Goal: Information Seeking & Learning: Learn about a topic

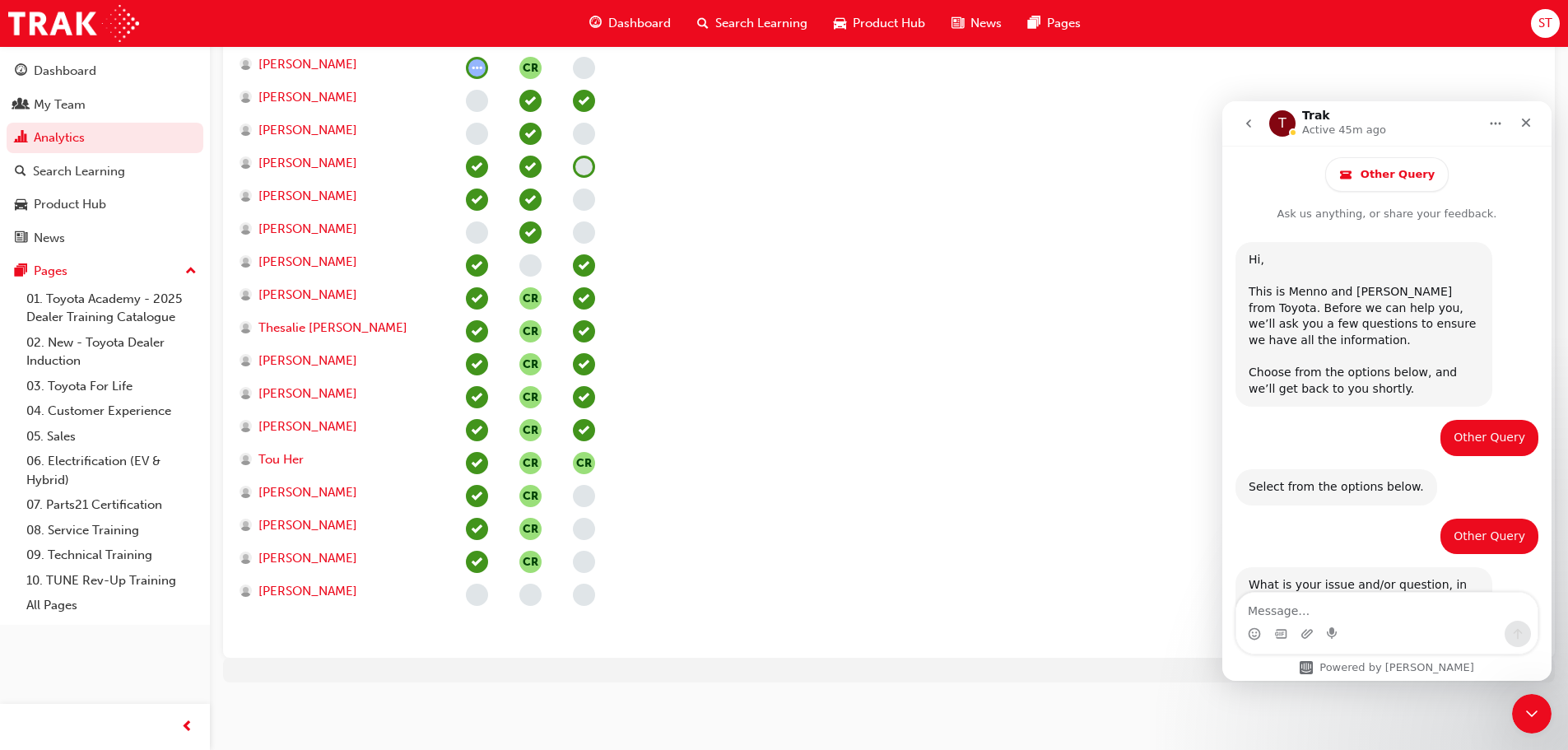
scroll to position [1164, 0]
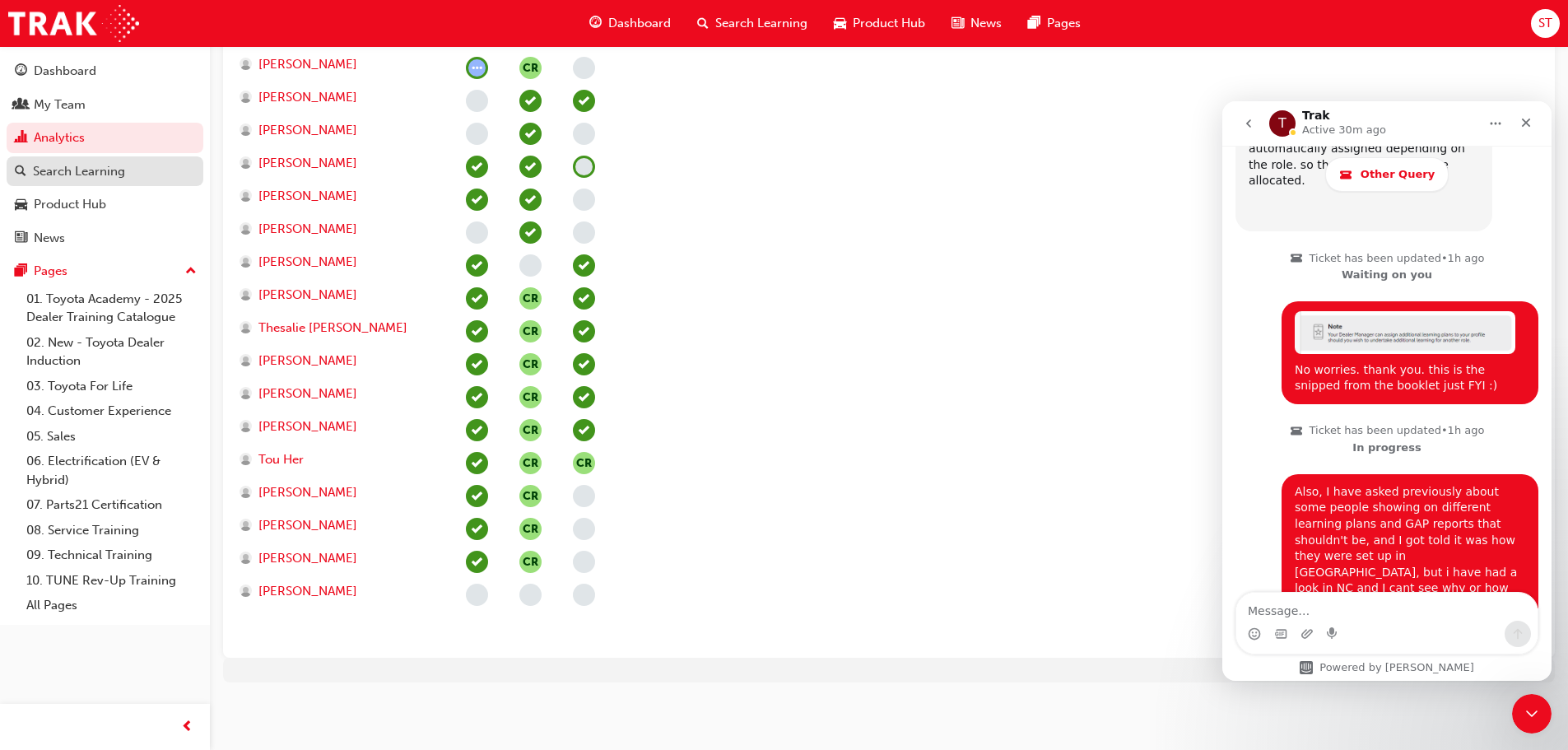
click at [81, 170] on div "Search Learning" at bounding box center [78, 171] width 92 height 19
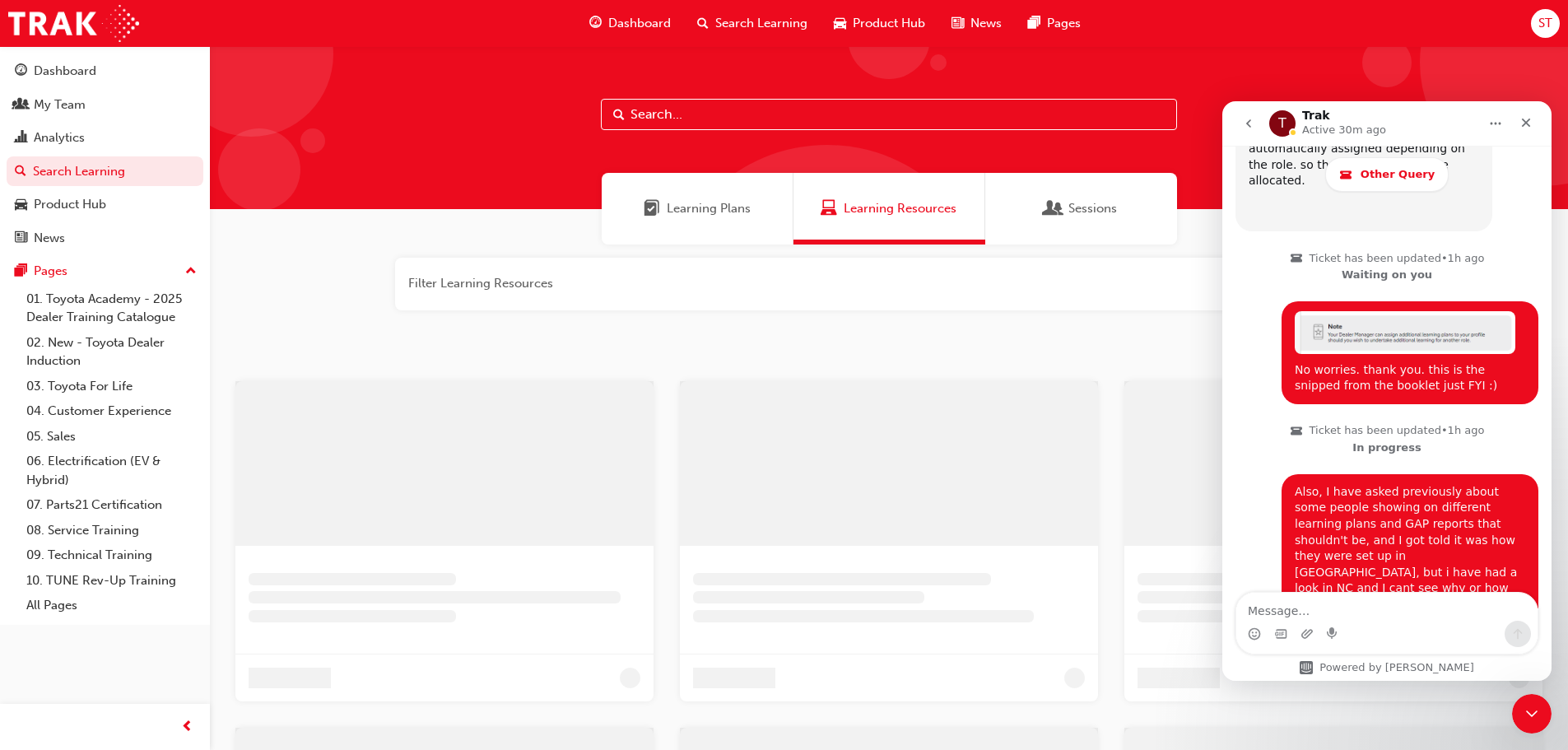
click at [667, 118] on input "text" at bounding box center [889, 113] width 576 height 31
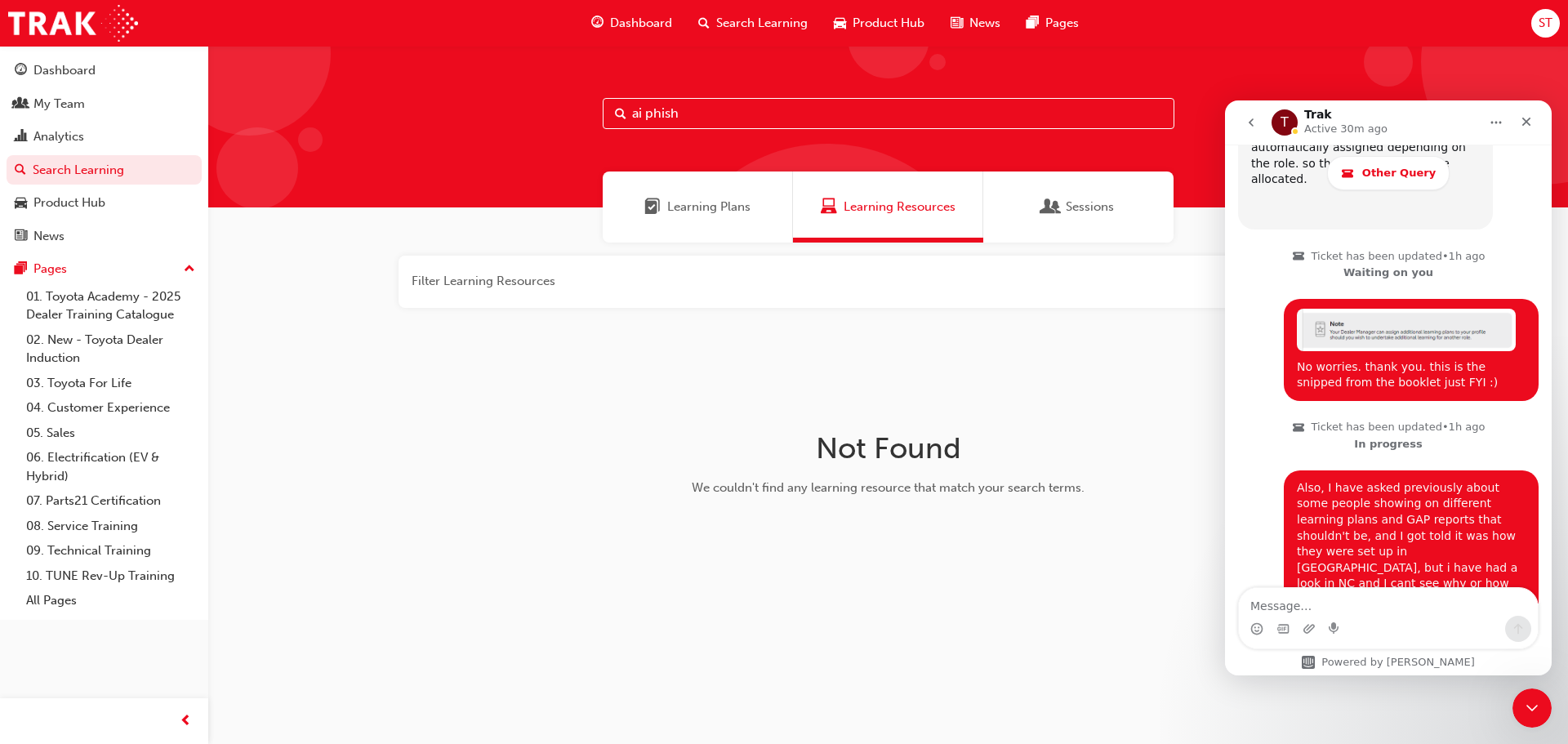
drag, startPoint x: 702, startPoint y: 114, endPoint x: 583, endPoint y: 115, distance: 119.0
click at [583, 115] on div "ai phish" at bounding box center [888, 126] width 1360 height 162
type input "phishing"
drag, startPoint x: 689, startPoint y: 115, endPoint x: 506, endPoint y: 101, distance: 183.5
click at [501, 114] on div "phishing" at bounding box center [888, 126] width 1360 height 162
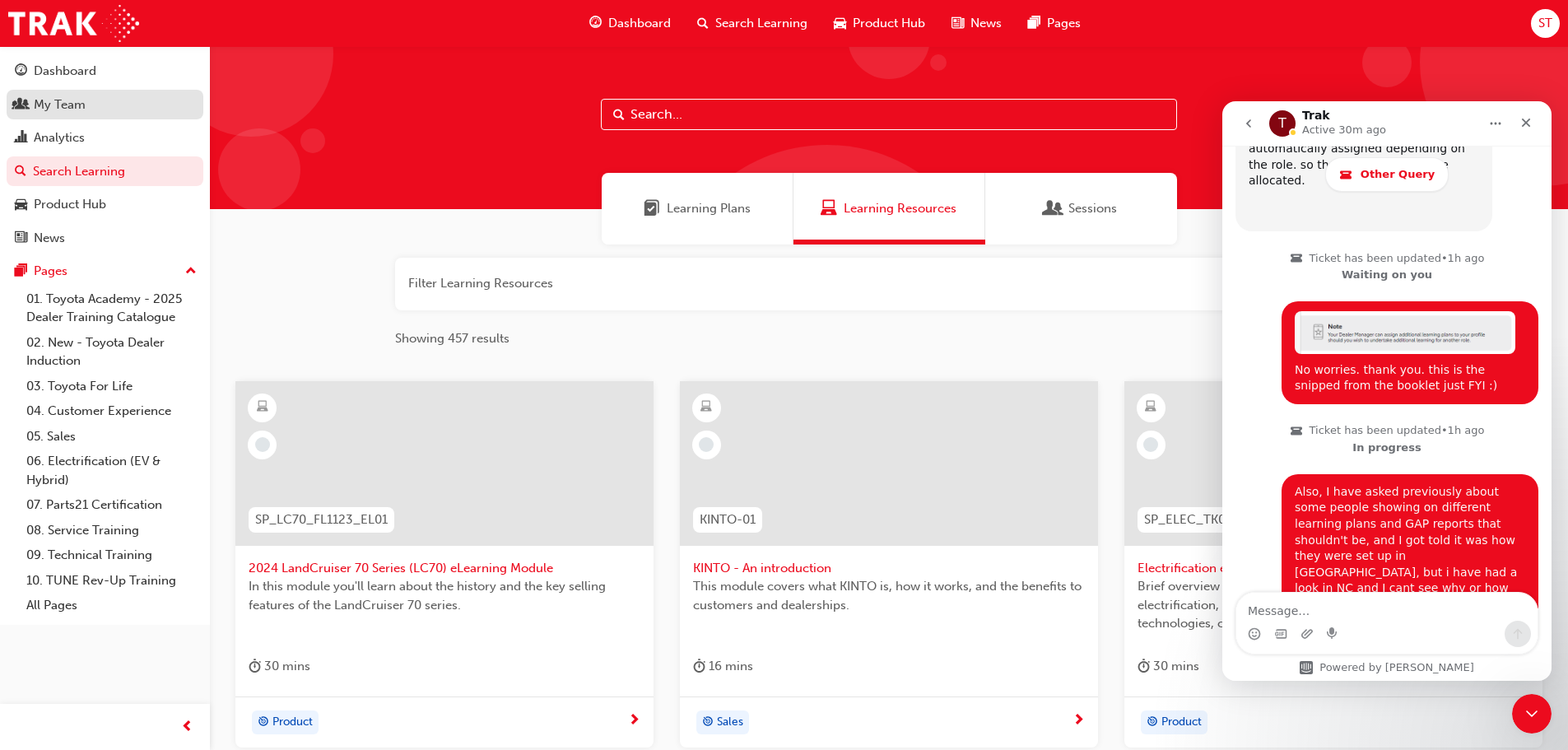
drag, startPoint x: 65, startPoint y: 99, endPoint x: 75, endPoint y: 90, distance: 13.5
click at [65, 99] on div "My Team" at bounding box center [60, 104] width 52 height 19
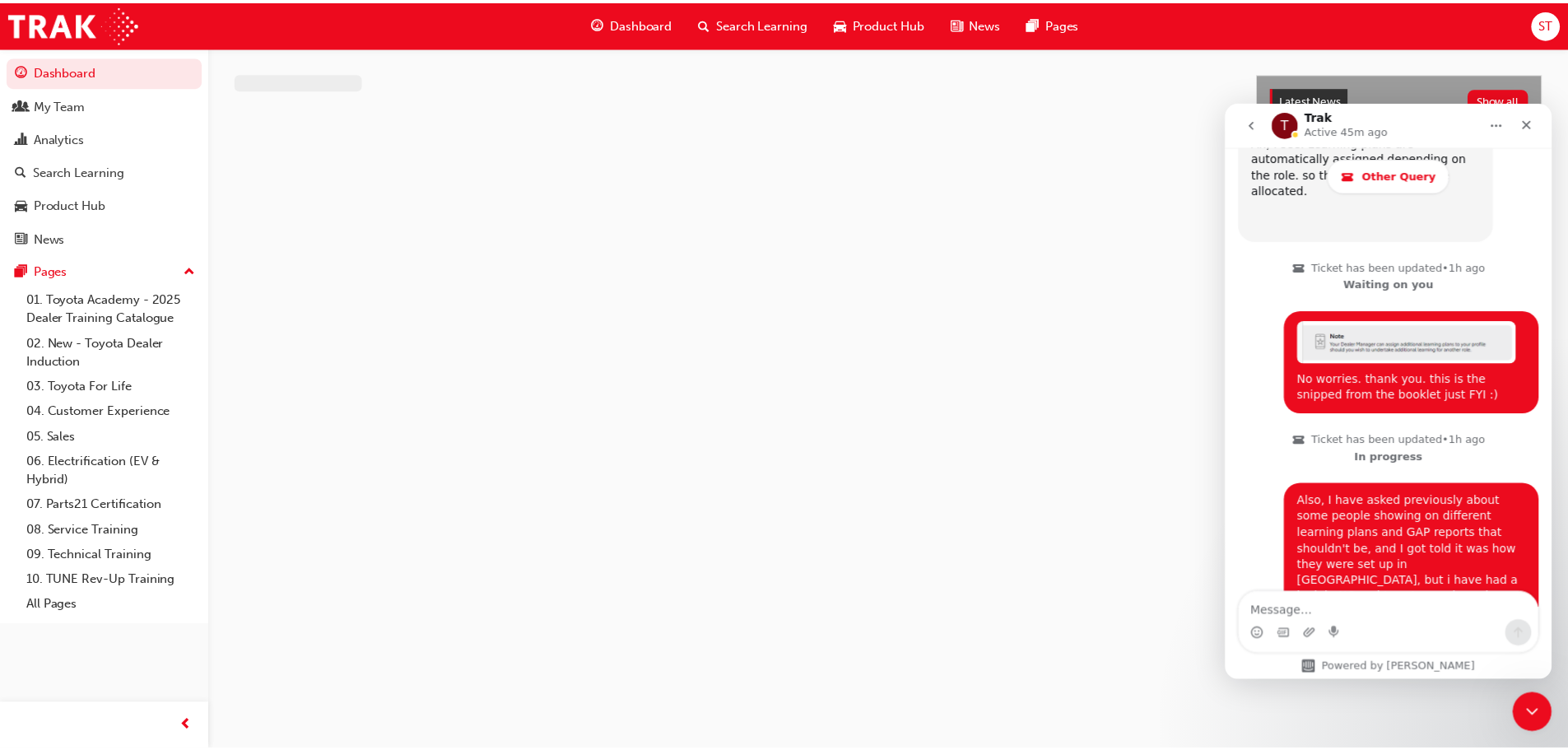
scroll to position [1164, 0]
